Goal: Task Accomplishment & Management: Manage account settings

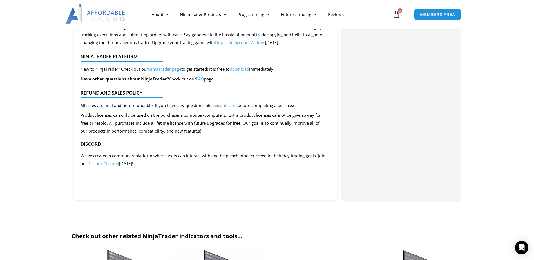
scroll to position [563, 0]
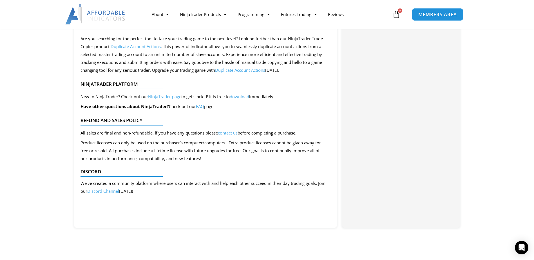
click at [427, 15] on span "MEMBERS AREA" at bounding box center [438, 14] width 39 height 5
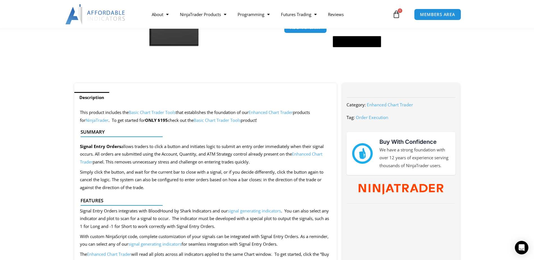
scroll to position [0, 0]
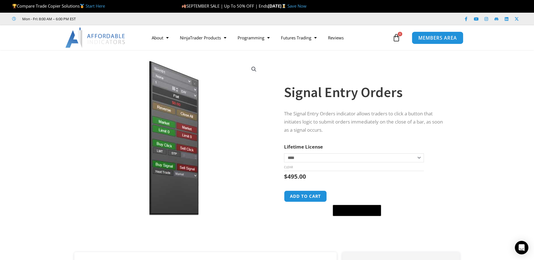
click at [439, 35] on span "MEMBERS AREA" at bounding box center [438, 37] width 39 height 5
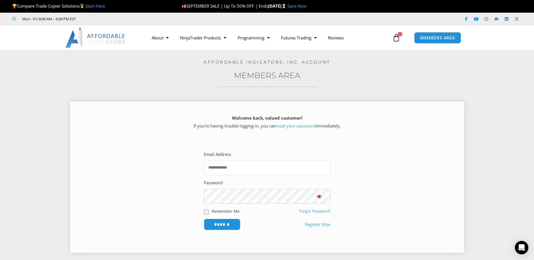
click at [242, 168] on input "Email Address" at bounding box center [267, 167] width 127 height 15
paste input "**********"
type input "**********"
click at [233, 226] on input "******" at bounding box center [222, 225] width 39 height 12
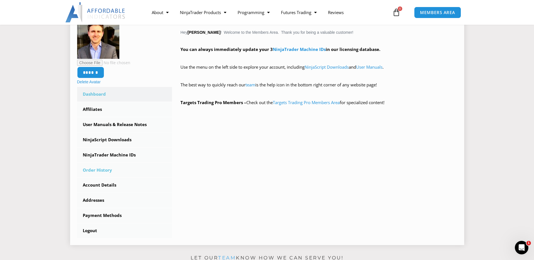
scroll to position [113, 0]
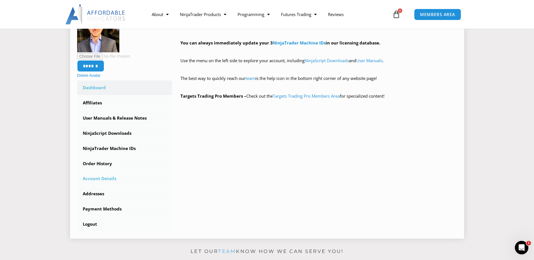
click at [107, 181] on link "Account Details" at bounding box center [124, 179] width 95 height 15
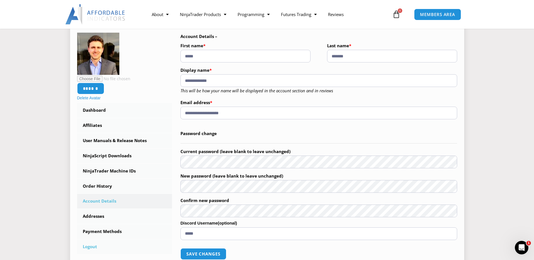
click at [96, 246] on link "Logout" at bounding box center [124, 247] width 95 height 15
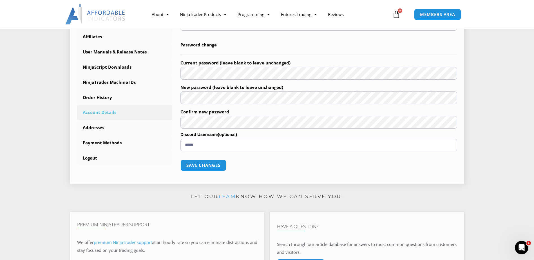
scroll to position [197, 0]
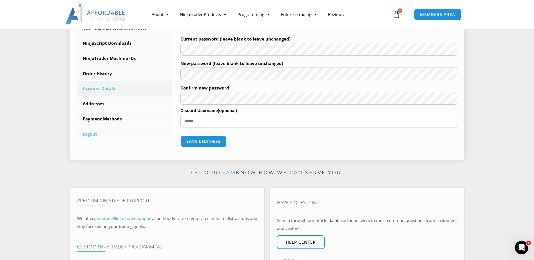
click at [94, 129] on link "Logout" at bounding box center [124, 134] width 95 height 15
click at [94, 131] on link "Logout" at bounding box center [124, 134] width 95 height 15
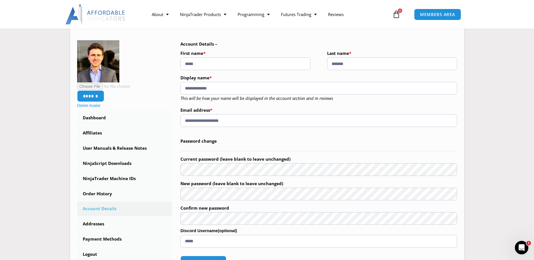
scroll to position [0, 0]
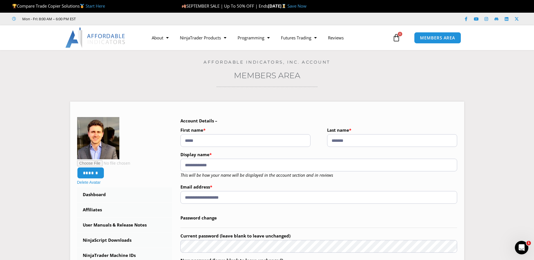
click at [83, 37] on img at bounding box center [95, 38] width 61 height 20
